Goal: Task Accomplishment & Management: Use online tool/utility

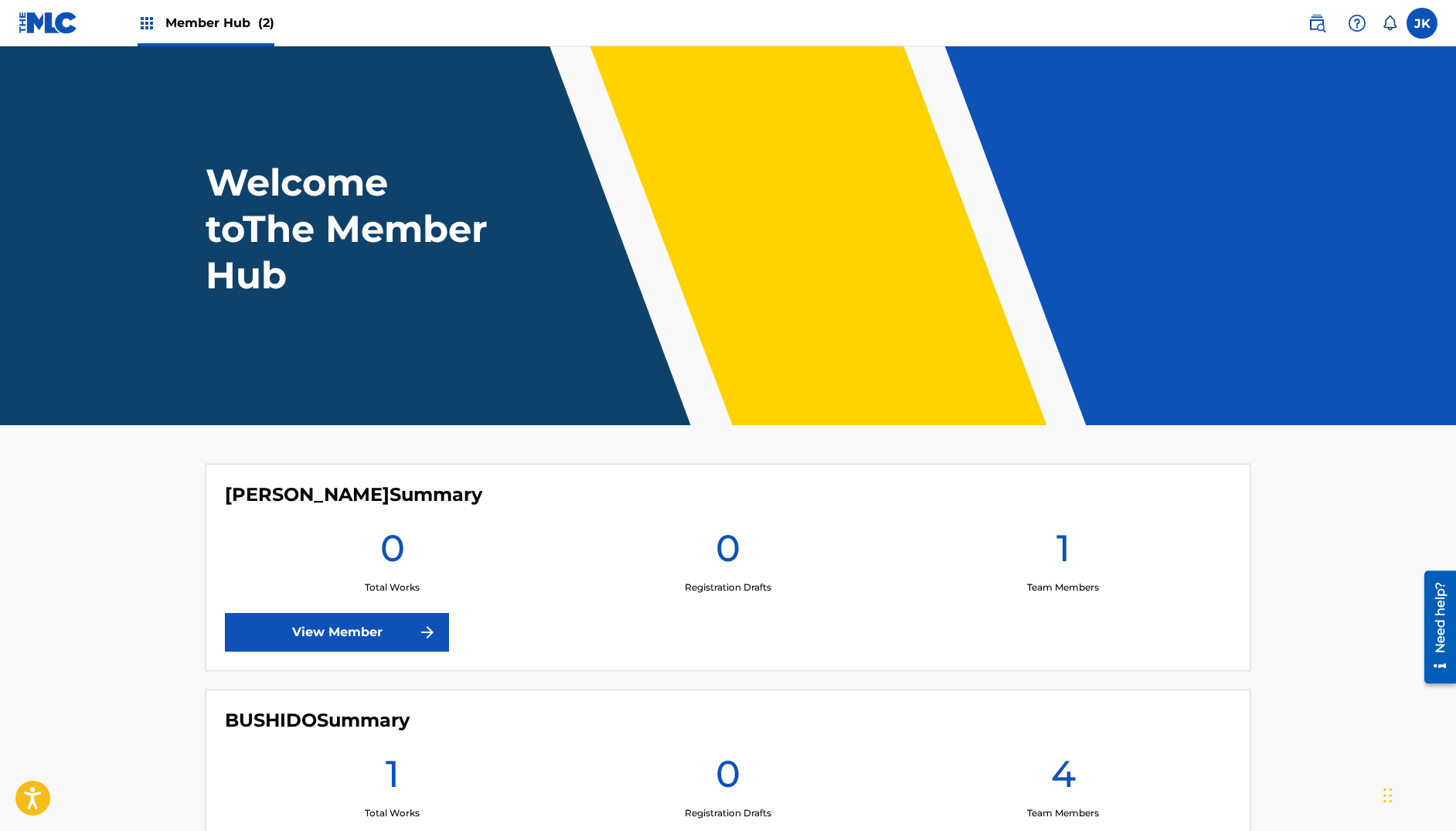
click at [149, 19] on img at bounding box center [146, 23] width 18 height 18
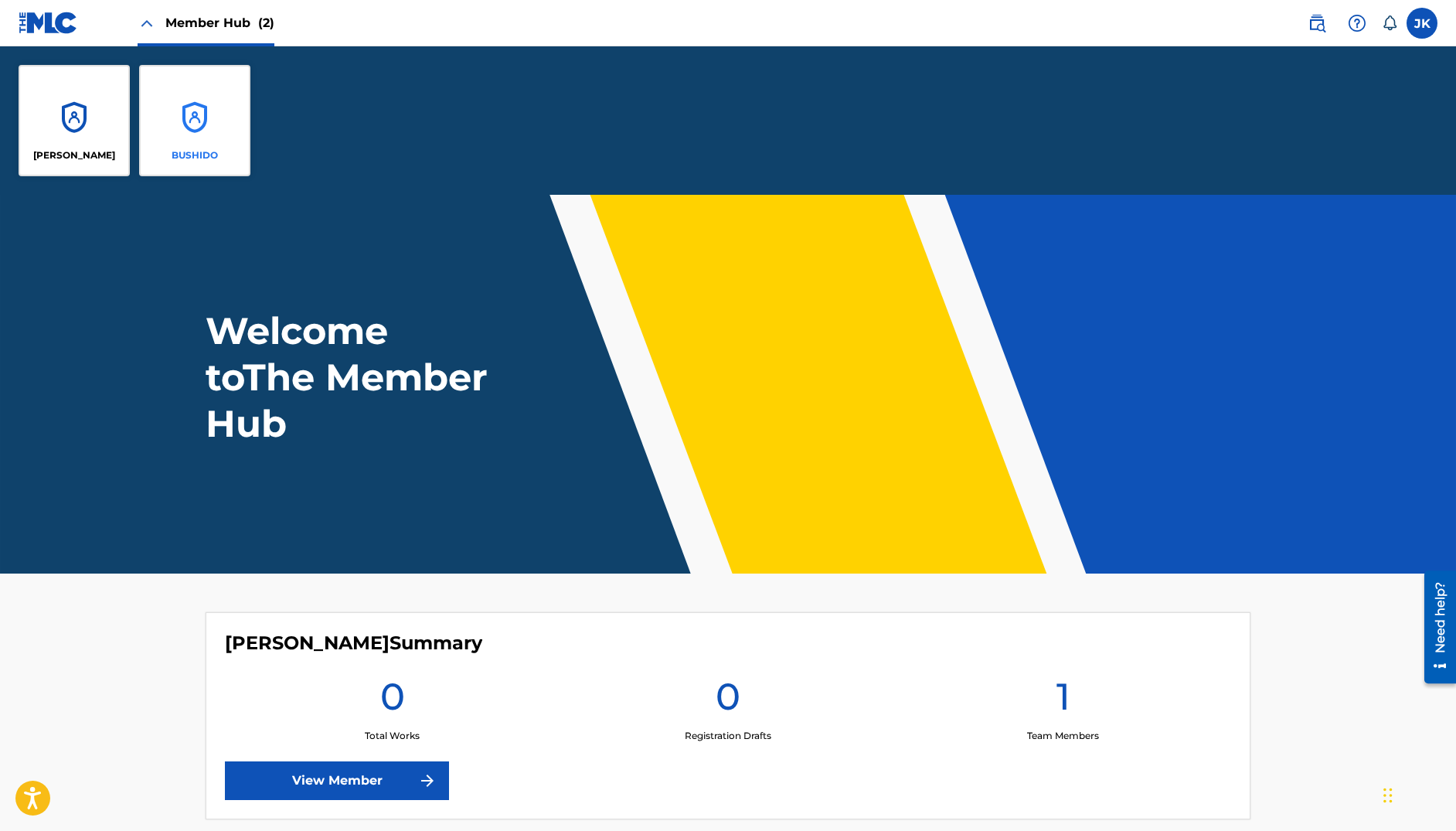
click at [185, 120] on div "BUSHIDO" at bounding box center [194, 120] width 112 height 112
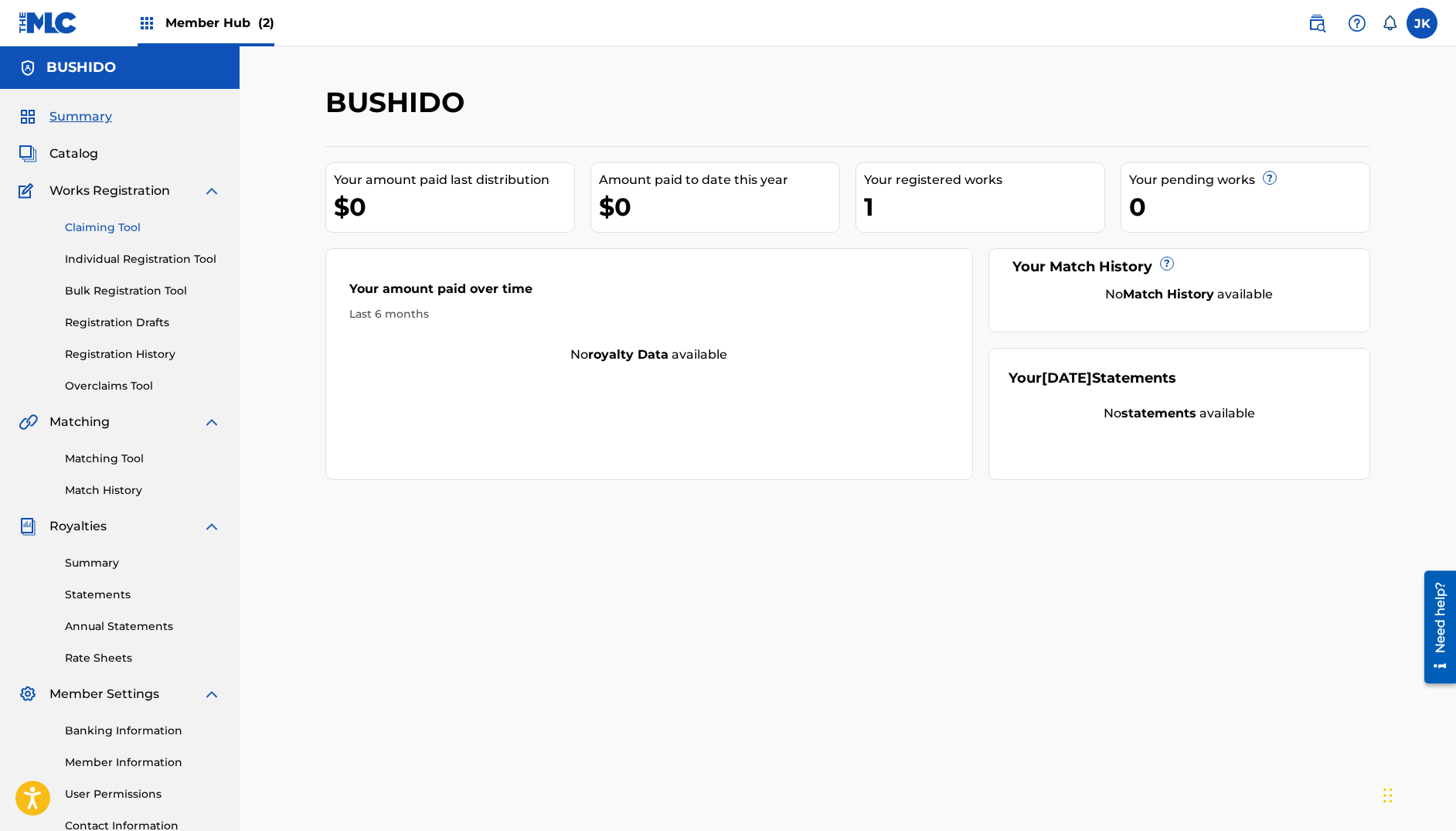
click at [120, 233] on link "Claiming Tool" at bounding box center [143, 228] width 157 height 16
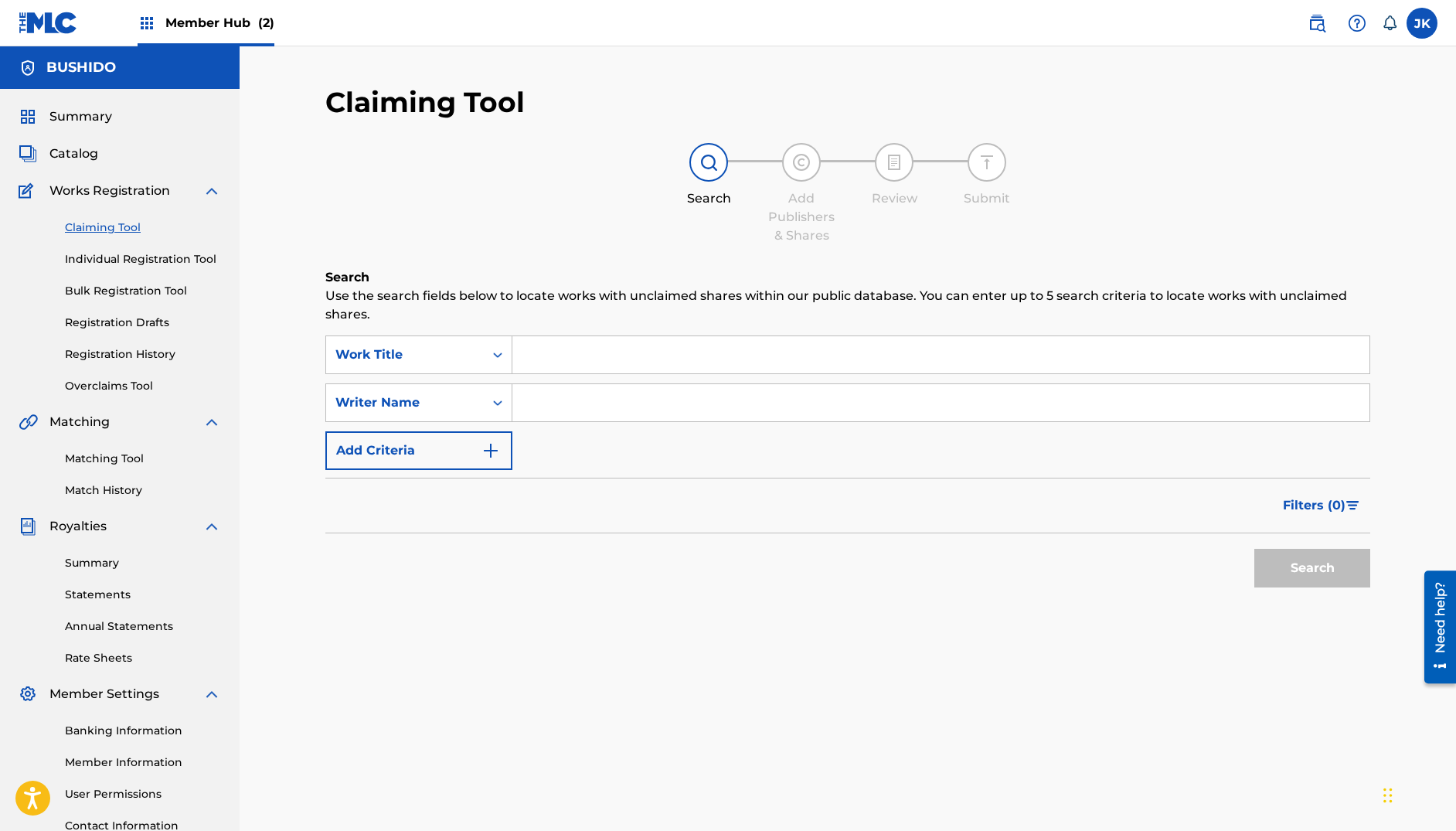
click at [567, 405] on input "Search Form" at bounding box center [941, 403] width 857 height 37
paste input "[PERSON_NAME]"
type input "[PERSON_NAME]"
click at [1161, 561] on button "Search" at bounding box center [1312, 568] width 116 height 39
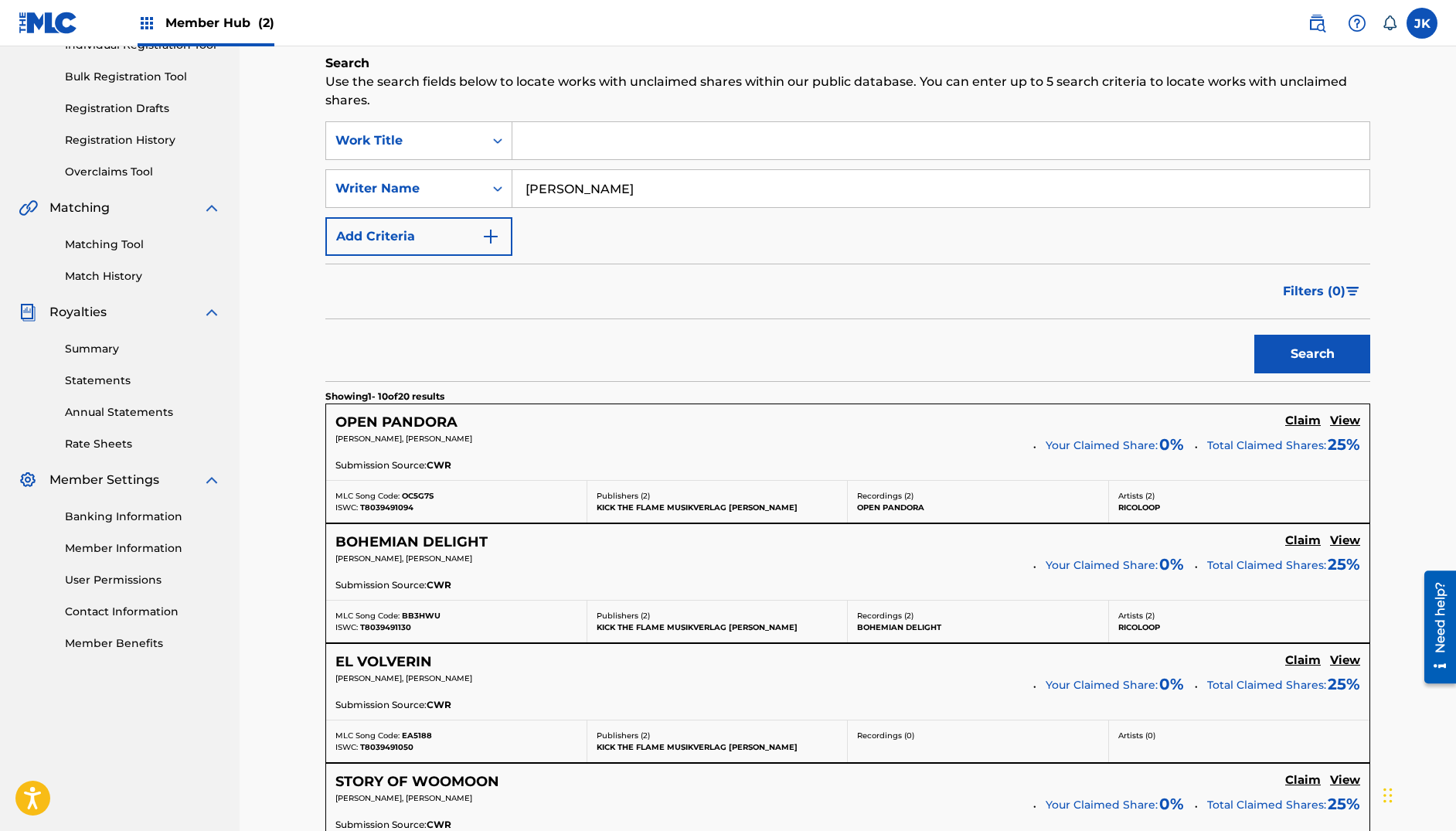
scroll to position [215, 0]
click at [1161, 419] on h5 "View" at bounding box center [1344, 419] width 30 height 15
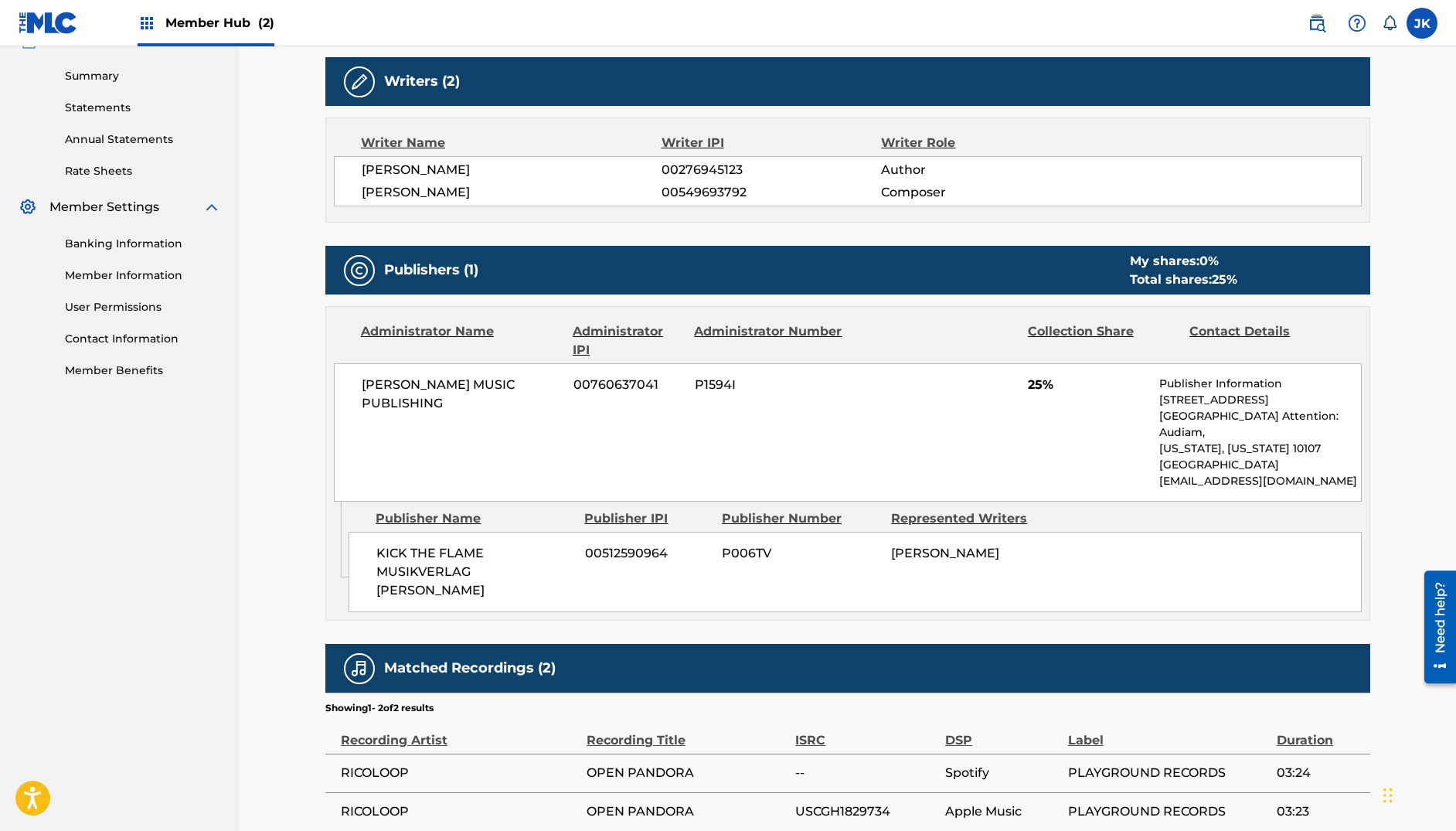
scroll to position [485, 0]
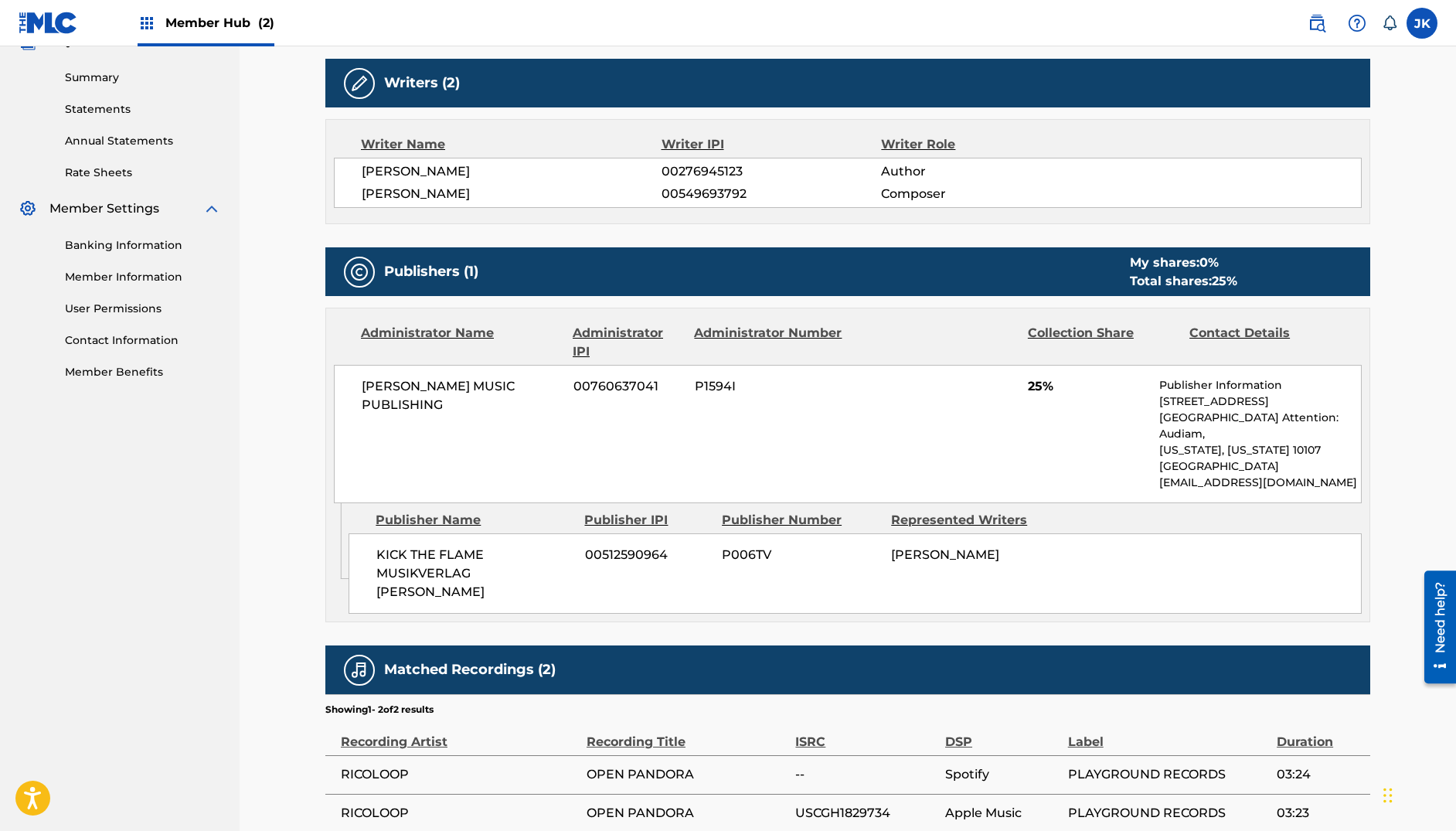
scroll to position [215, 0]
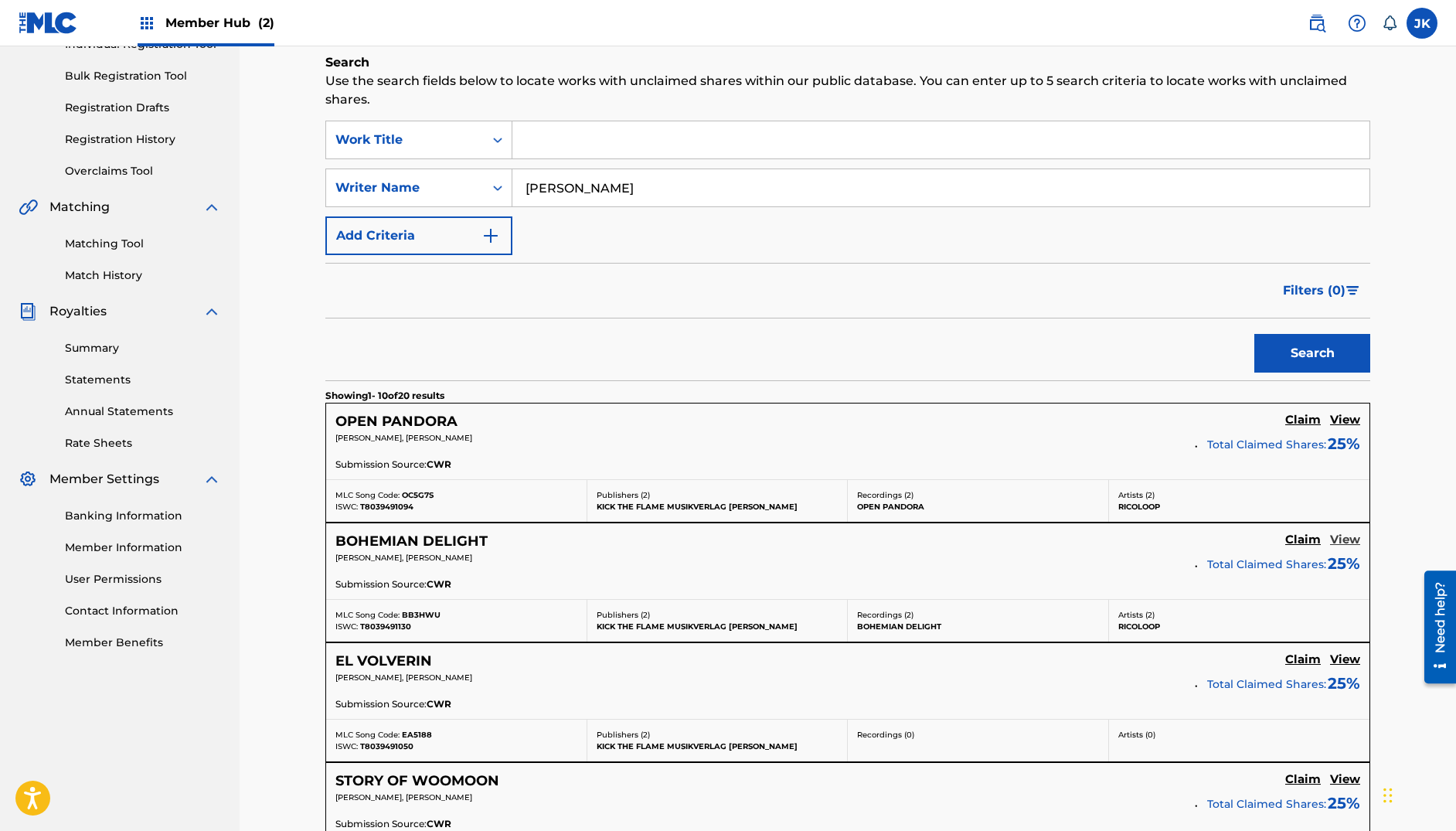
click at [1161, 537] on h5 "View" at bounding box center [1344, 539] width 30 height 15
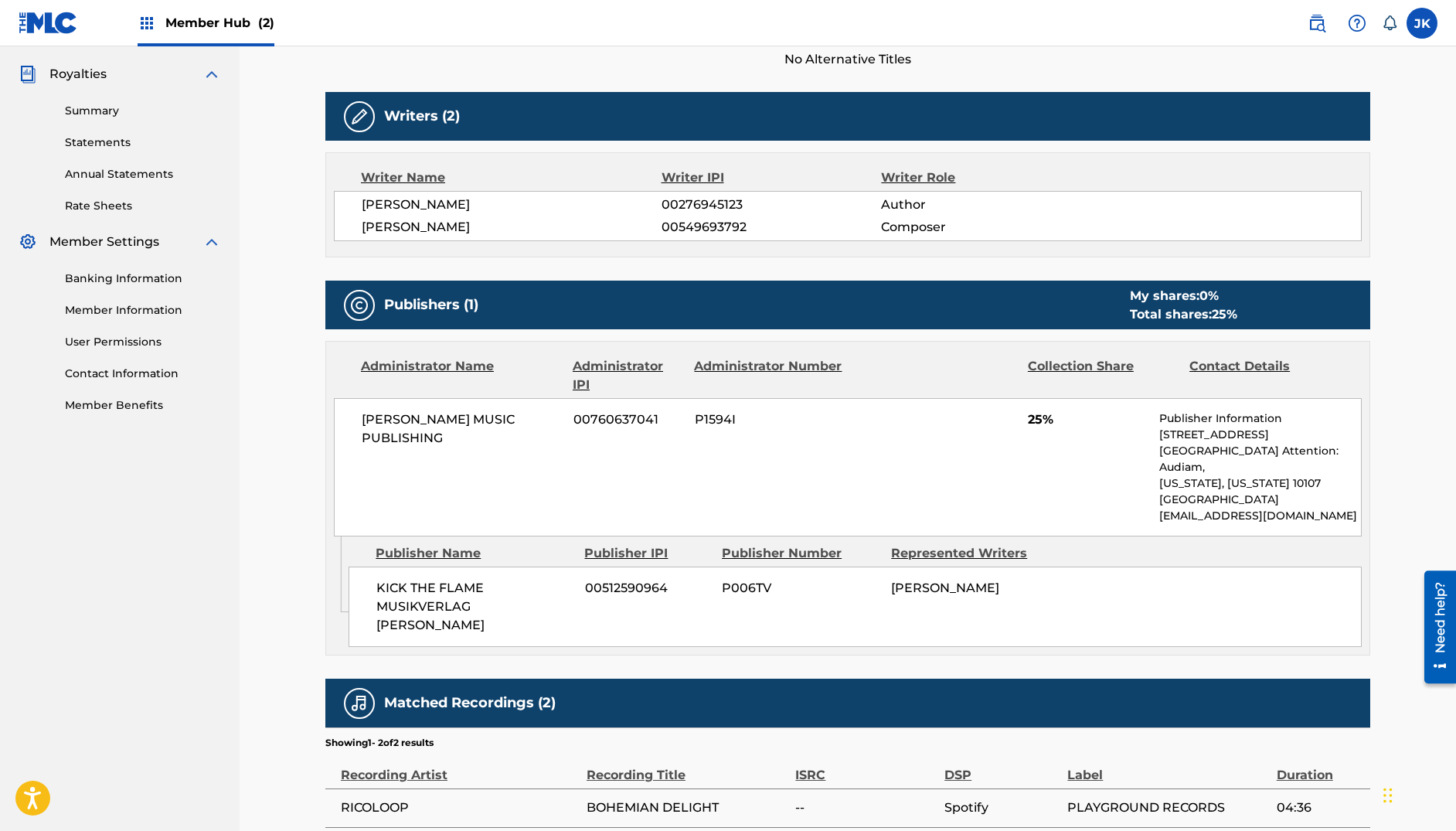
scroll to position [585, 0]
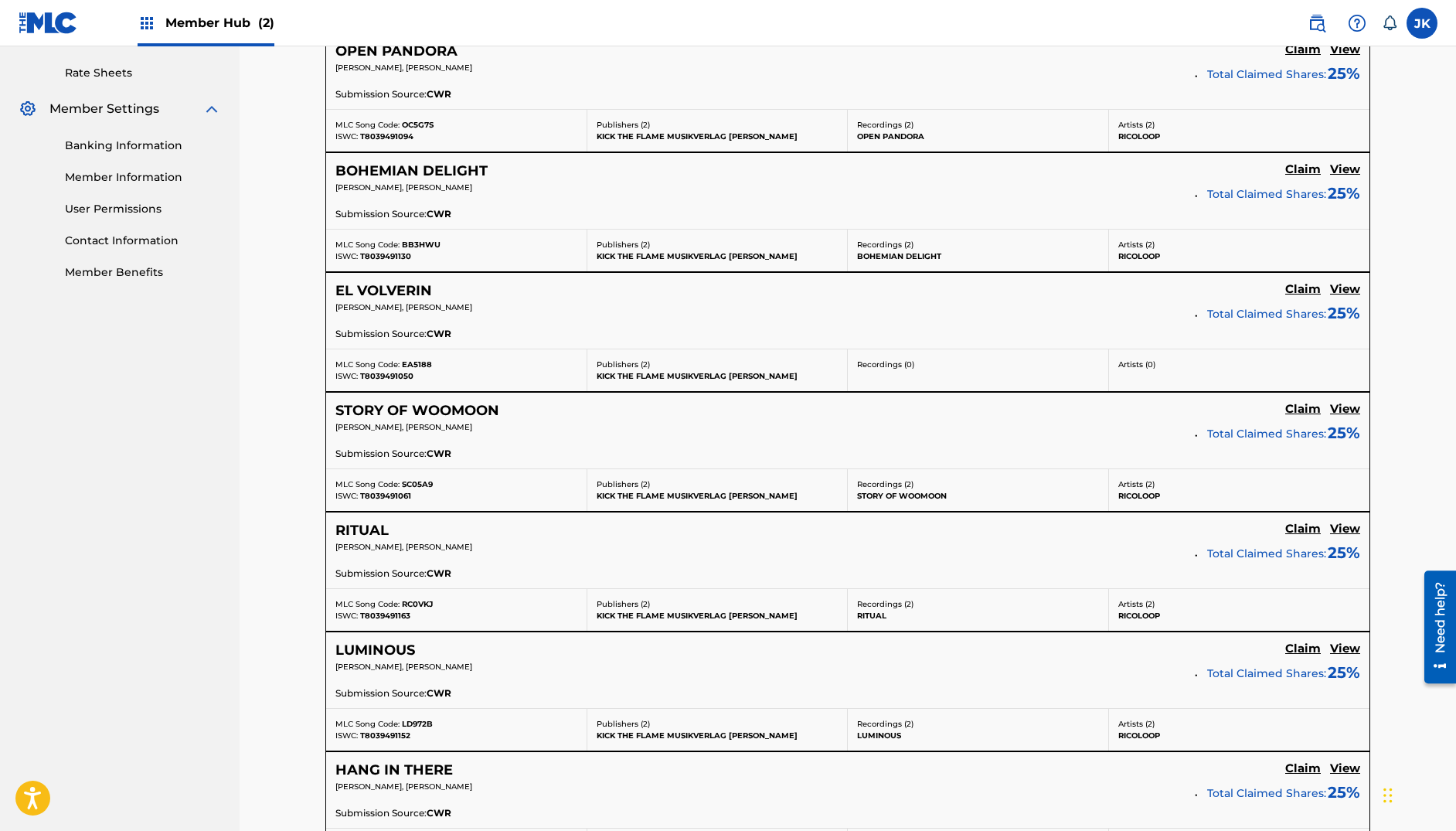
scroll to position [215, 0]
